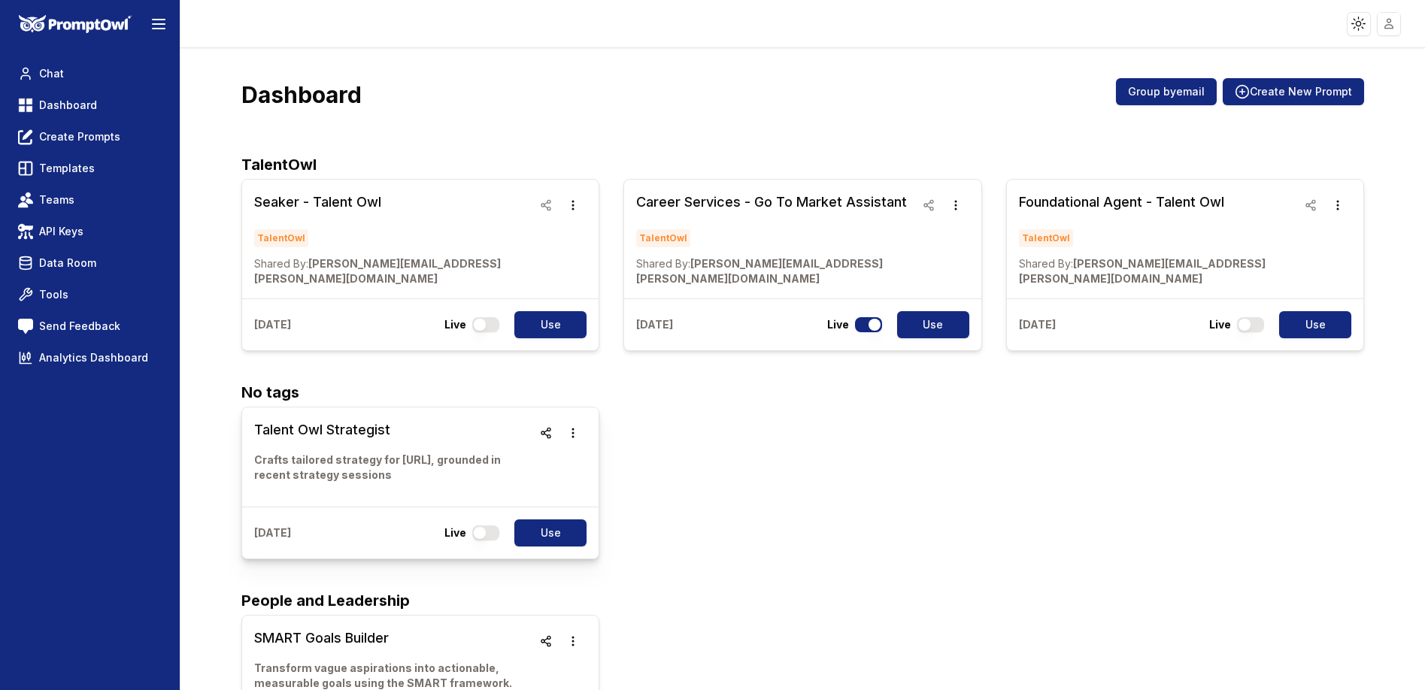
click at [356, 421] on h3 "Talent Owl Strategist" at bounding box center [393, 430] width 279 height 21
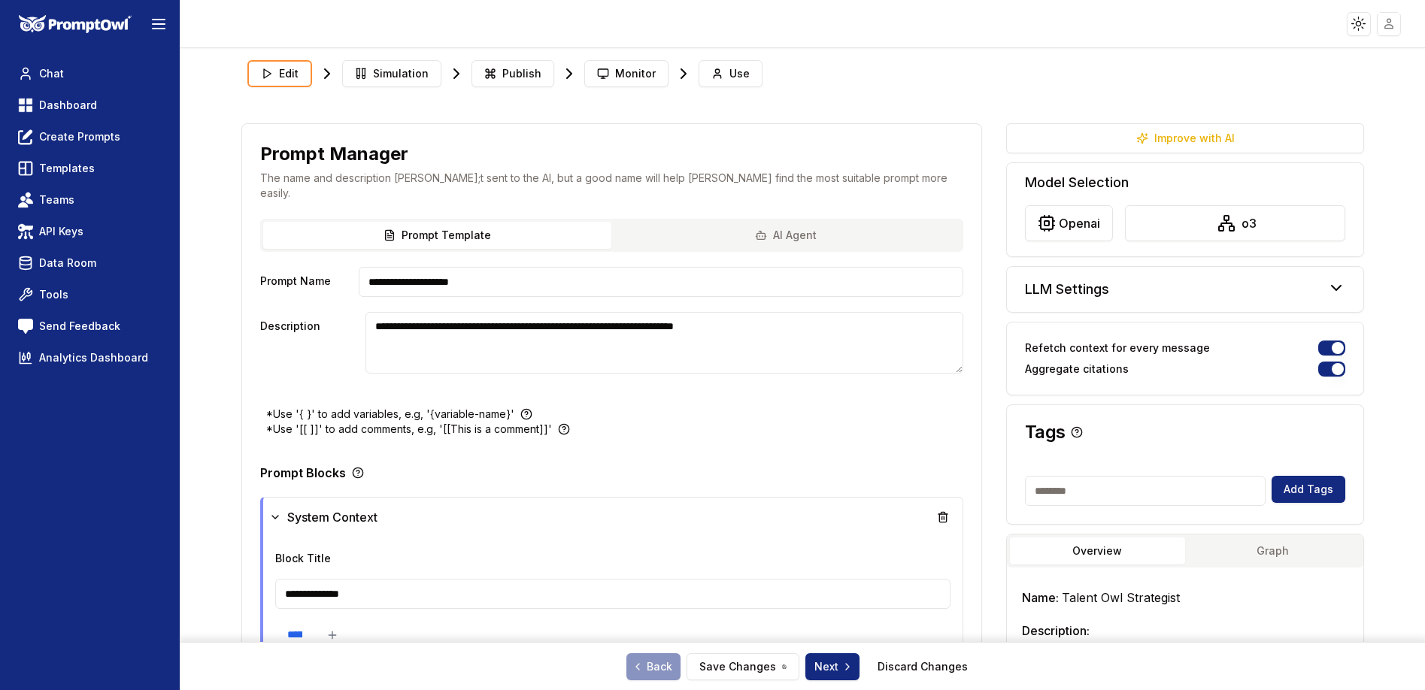
type textarea "**********"
click at [80, 265] on span "Data Room" at bounding box center [67, 263] width 57 height 15
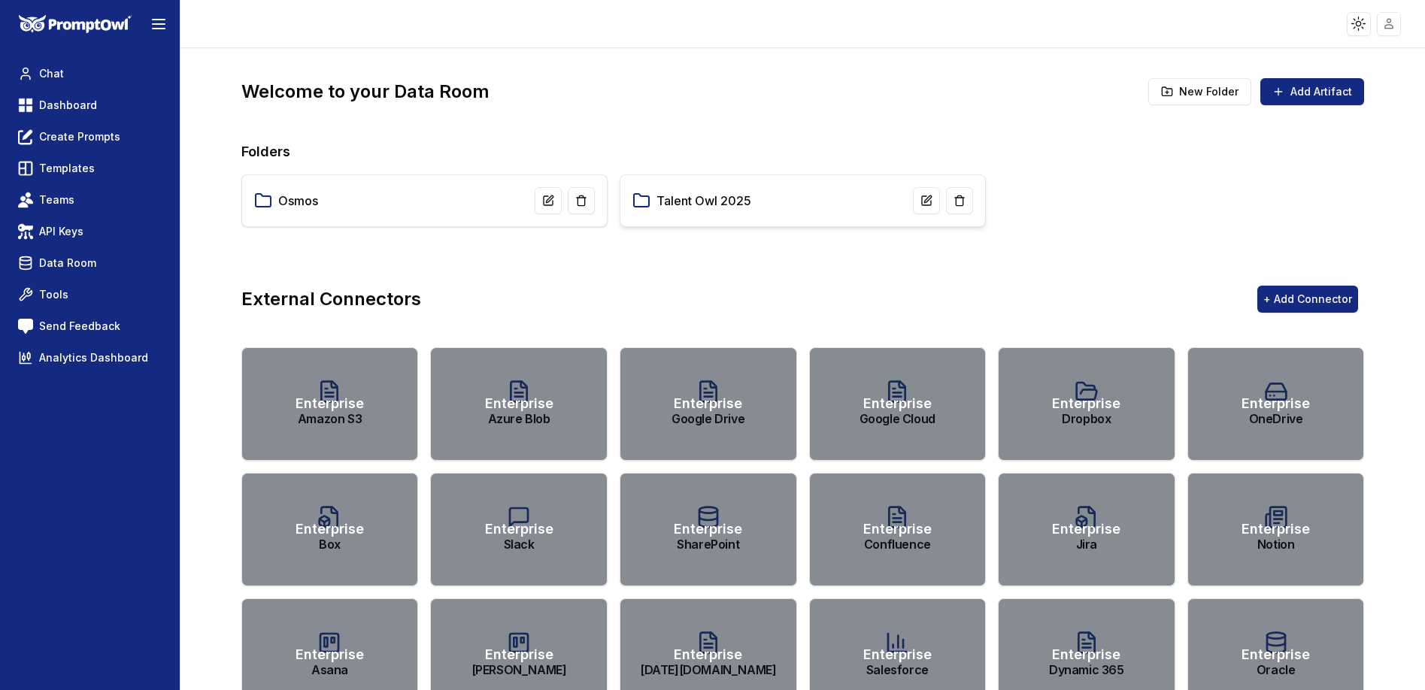
click at [701, 210] on div "Talent Owl 2025" at bounding box center [802, 200] width 341 height 27
click at [703, 190] on div "Talent Owl 2025" at bounding box center [802, 200] width 341 height 27
click at [689, 201] on link "Talent Owl 2025" at bounding box center [703, 201] width 95 height 18
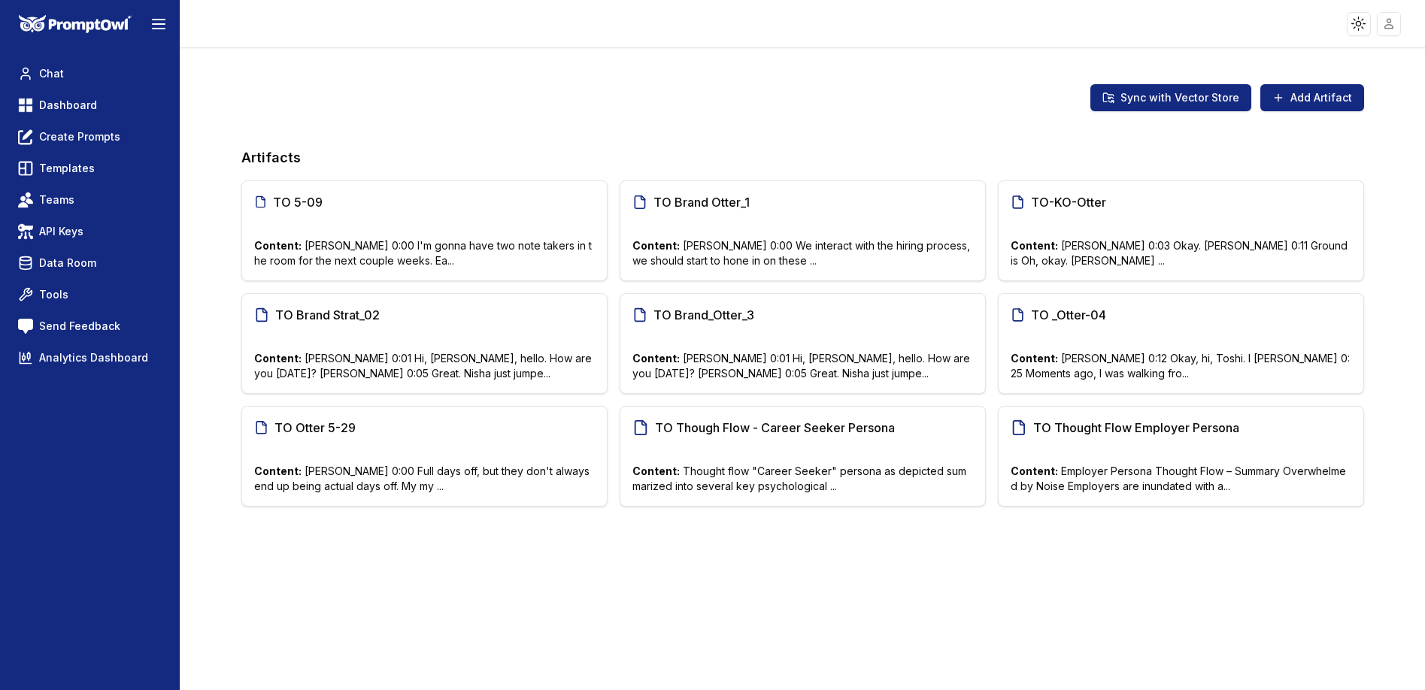
click at [720, 200] on span "TO Brand Otter_1" at bounding box center [702, 202] width 99 height 18
